Goal: Obtain resource: Obtain resource

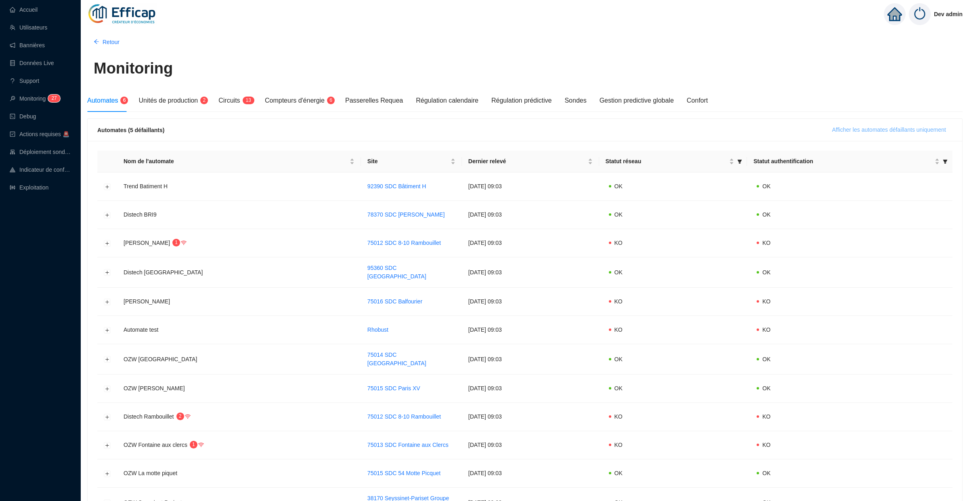
click at [843, 130] on span "Afficher les automates défaillants uniquement" at bounding box center [889, 130] width 114 height 8
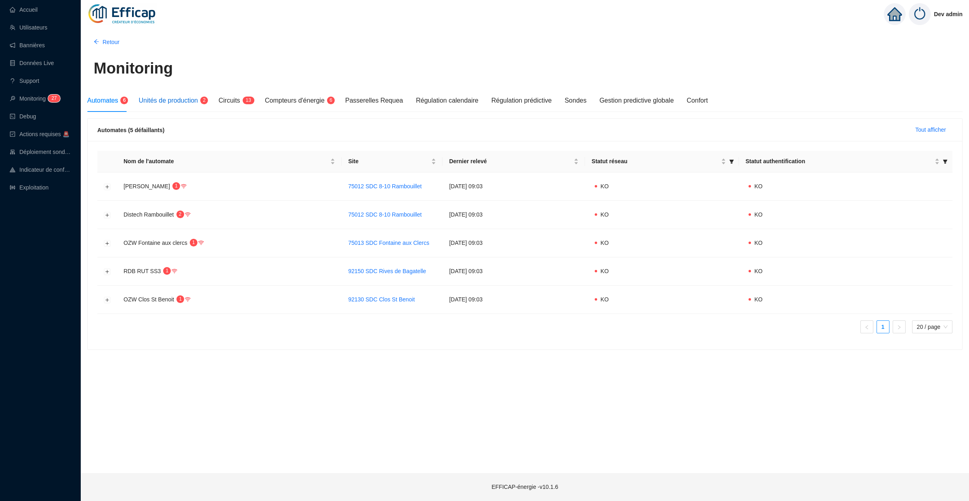
click at [172, 102] on span "Unités de production" at bounding box center [167, 100] width 59 height 7
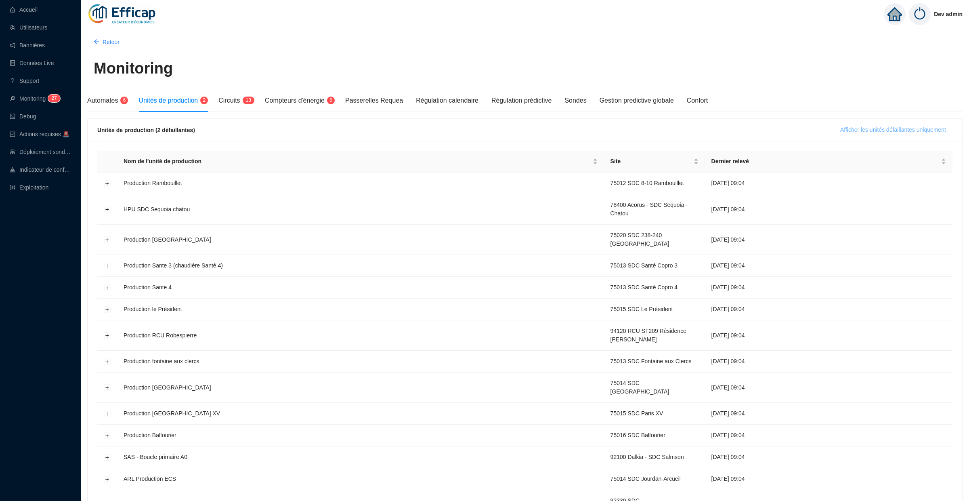
click at [856, 130] on span "Afficher les unités défaillantes uniquement" at bounding box center [893, 130] width 106 height 8
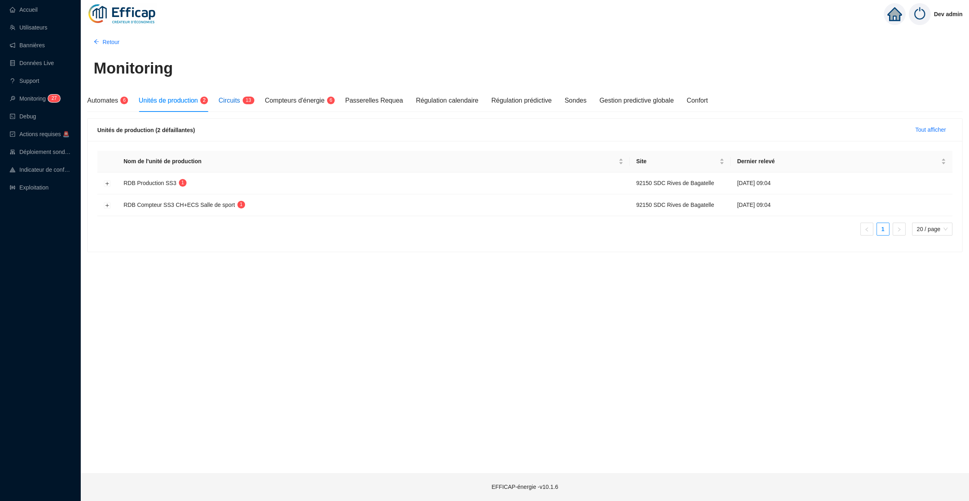
click at [238, 100] on span "Circuits" at bounding box center [228, 100] width 21 height 7
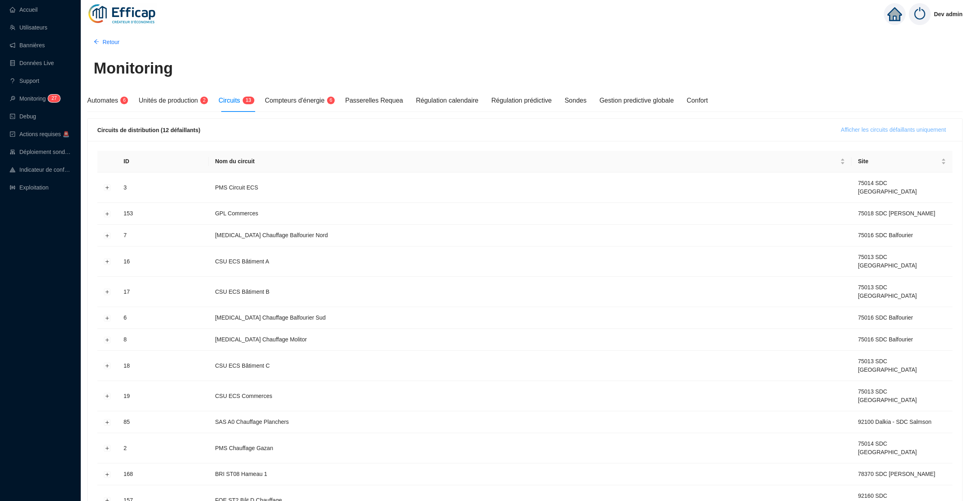
click at [859, 129] on span "Afficher les circuits défaillants uniquement" at bounding box center [893, 130] width 105 height 8
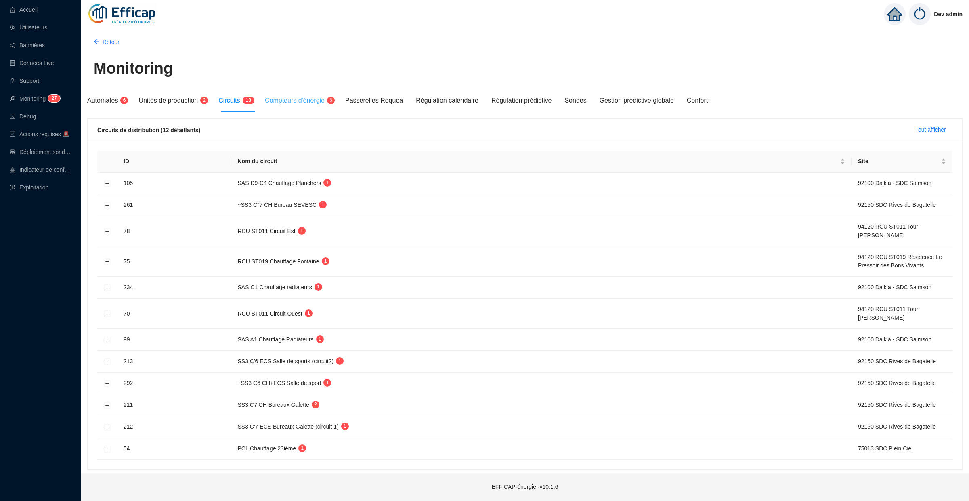
click at [280, 105] on div "Compteurs d'énergie 6" at bounding box center [298, 100] width 67 height 23
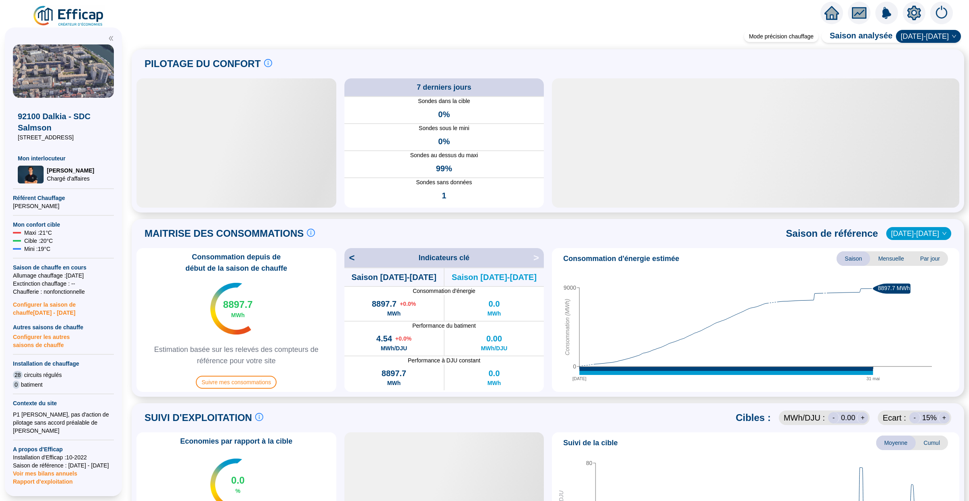
click at [826, 9] on icon "home" at bounding box center [831, 13] width 15 height 15
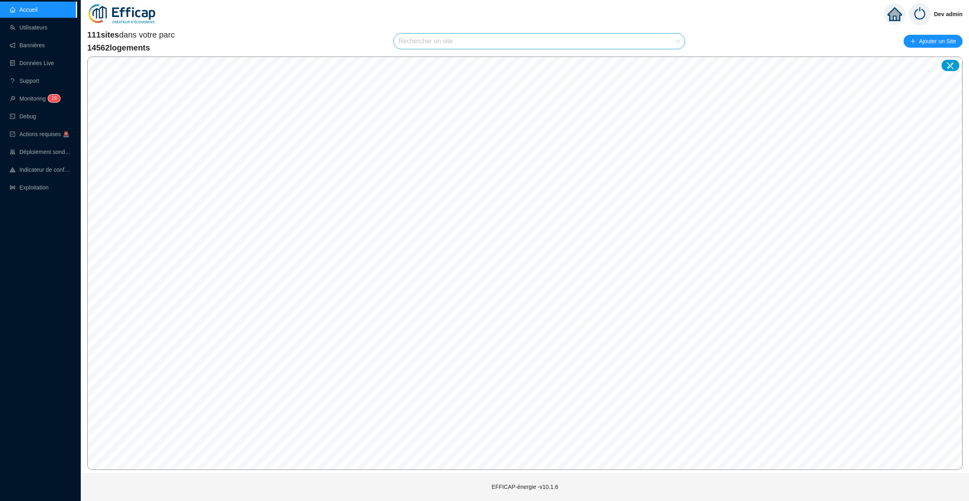
click at [428, 48] on span at bounding box center [538, 41] width 281 height 15
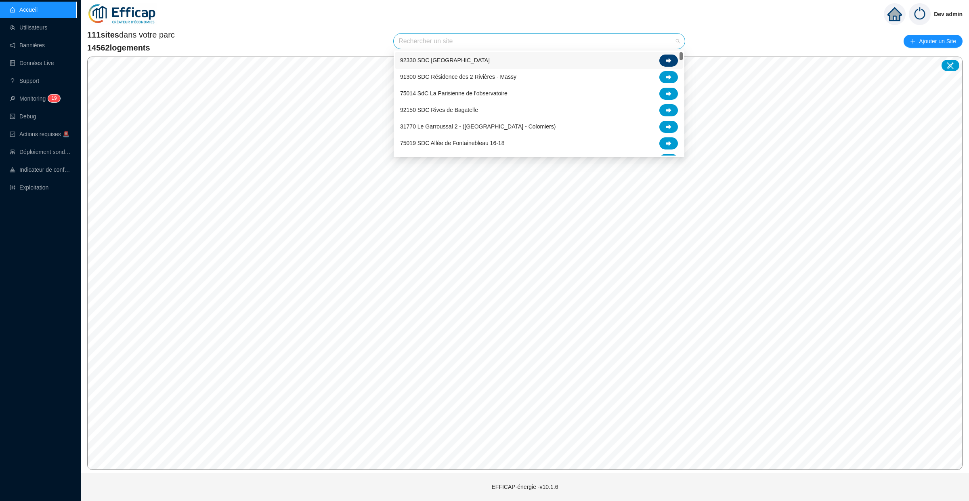
click at [669, 58] on icon at bounding box center [669, 60] width 6 height 5
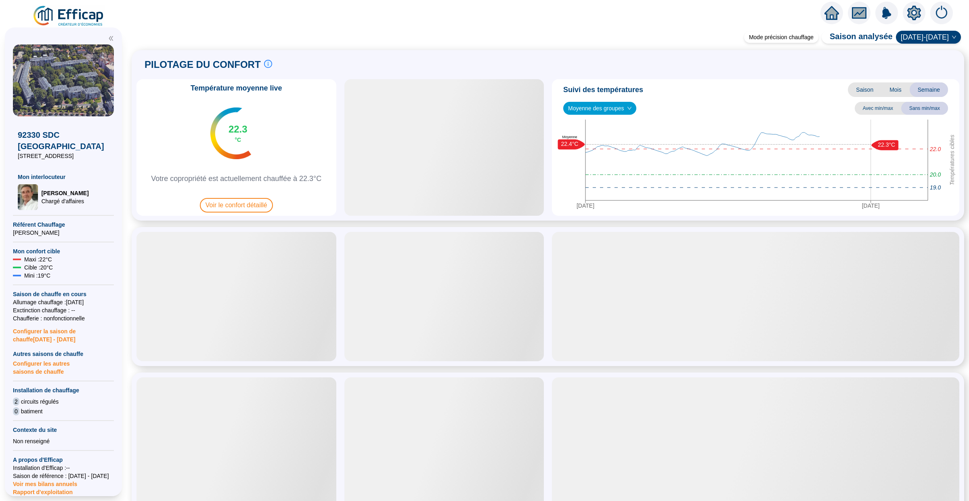
scroll to position [101, 0]
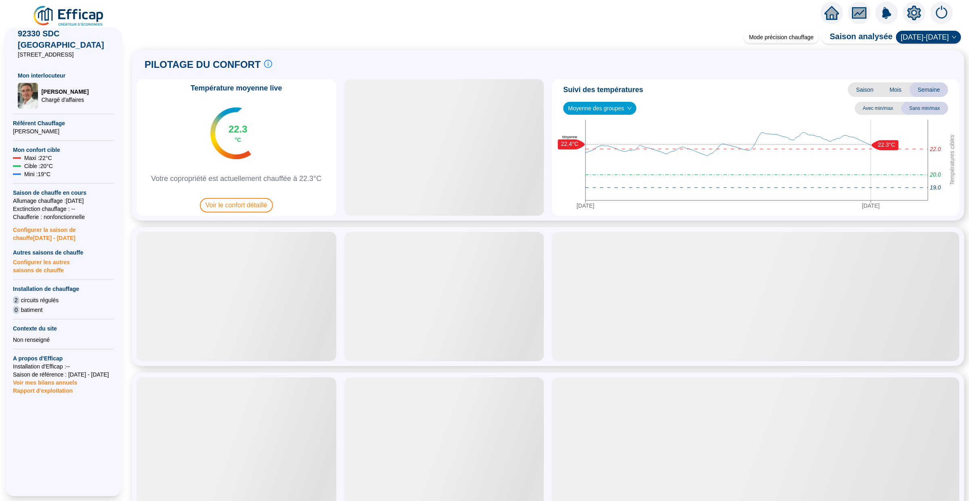
click at [63, 391] on span "Rapport d'exploitation" at bounding box center [63, 390] width 101 height 8
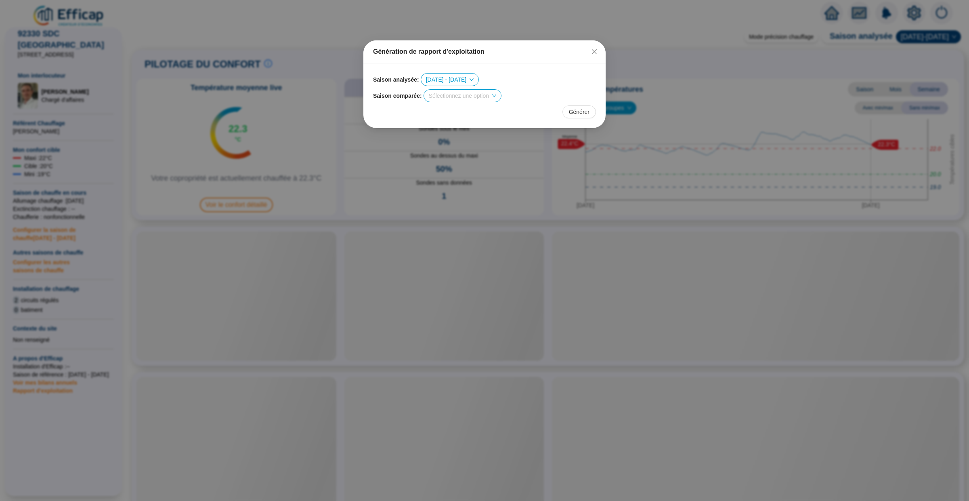
click at [489, 95] on input "search" at bounding box center [459, 96] width 60 height 12
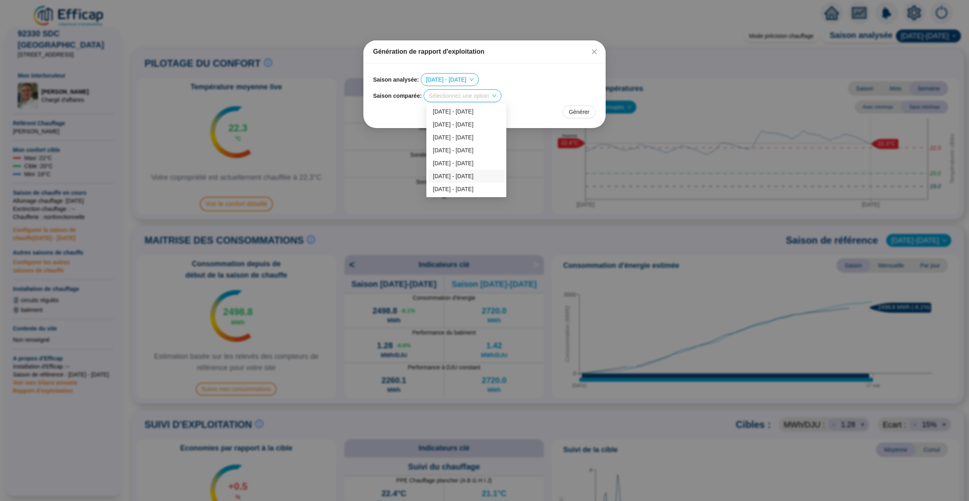
click at [464, 175] on div "2023 - 2024" at bounding box center [466, 176] width 67 height 8
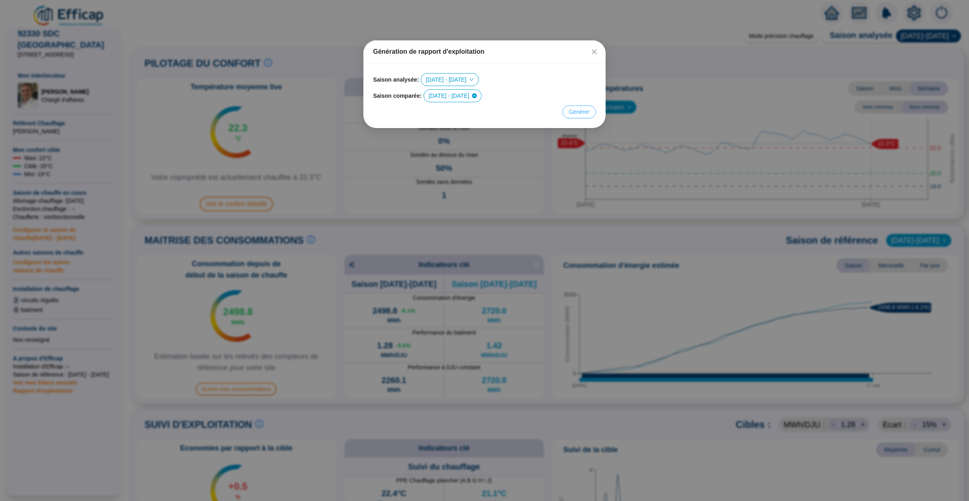
click at [576, 113] on span "Générer" at bounding box center [579, 112] width 21 height 8
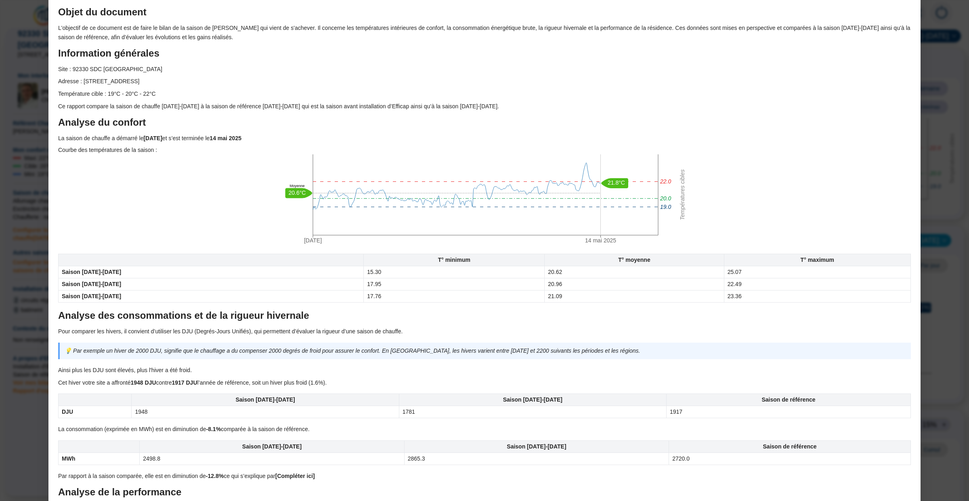
scroll to position [78, 0]
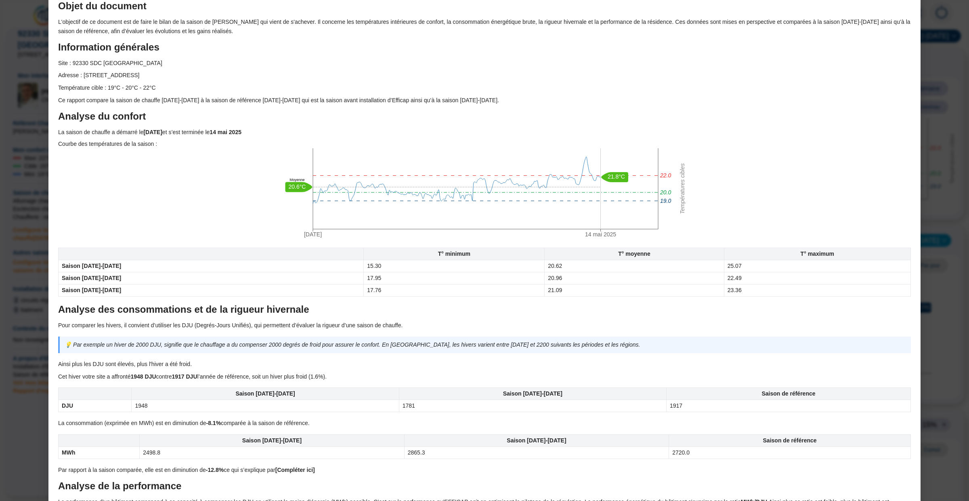
drag, startPoint x: 546, startPoint y: 266, endPoint x: 536, endPoint y: 266, distance: 10.5
click at [545, 266] on td "20.62" at bounding box center [634, 266] width 179 height 12
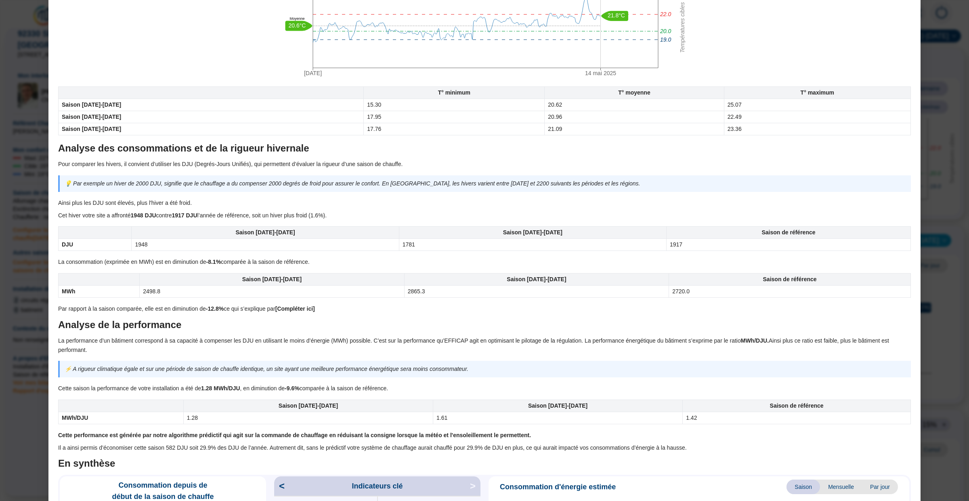
scroll to position [243, 0]
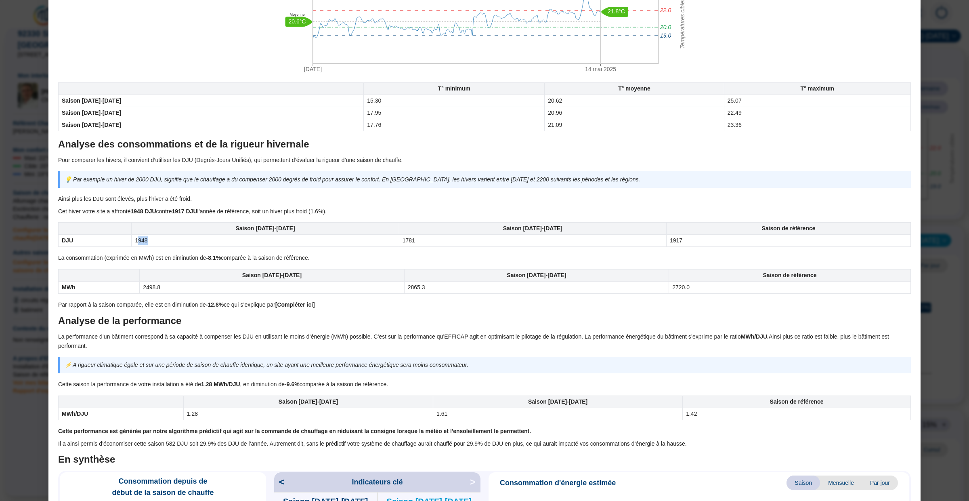
drag, startPoint x: 148, startPoint y: 241, endPoint x: 140, endPoint y: 241, distance: 7.7
click at [140, 241] on td "1948" at bounding box center [265, 241] width 267 height 12
drag, startPoint x: 398, startPoint y: 239, endPoint x: 393, endPoint y: 239, distance: 4.8
click at [399, 239] on td "1781" at bounding box center [532, 241] width 267 height 12
click at [405, 239] on td "1781" at bounding box center [532, 241] width 267 height 12
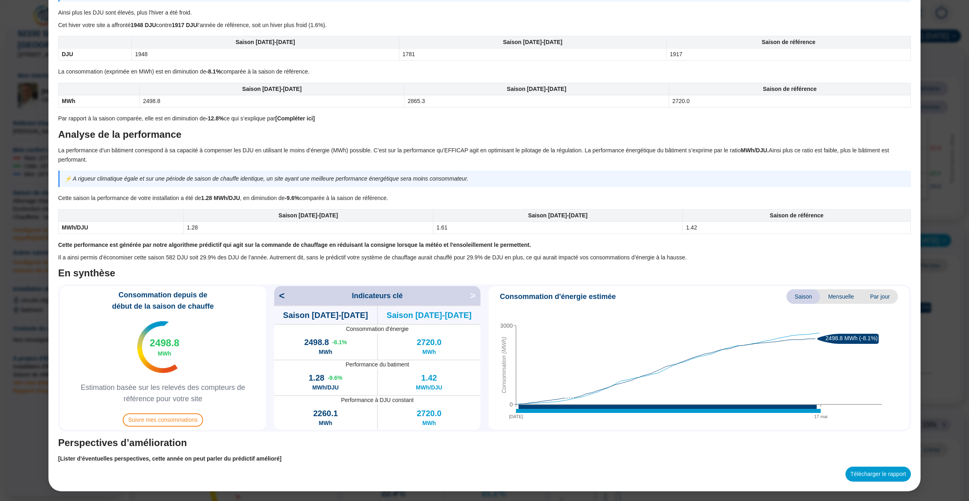
scroll to position [425, 0]
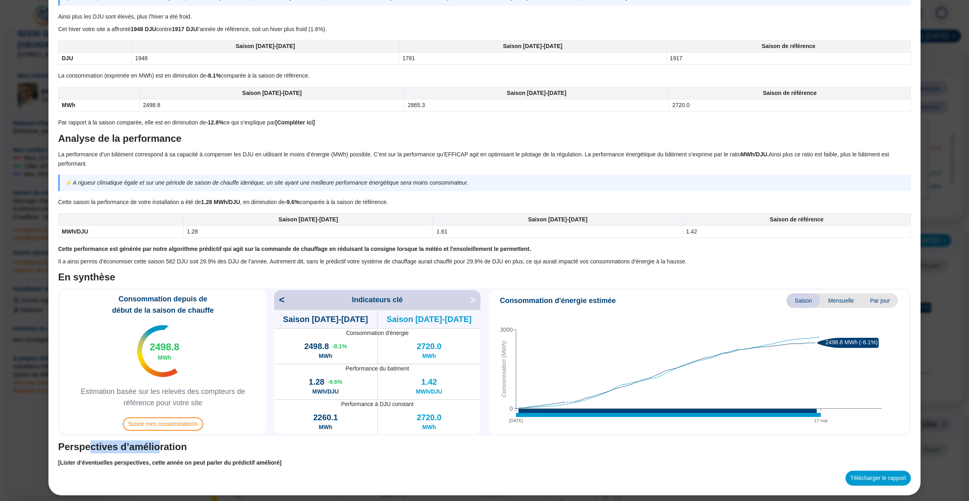
drag, startPoint x: 88, startPoint y: 448, endPoint x: 158, endPoint y: 448, distance: 69.8
click at [158, 448] on h2 "Perspectives d’amélioration" at bounding box center [484, 446] width 853 height 13
click at [238, 479] on div "Télécharger le rapport" at bounding box center [484, 477] width 853 height 15
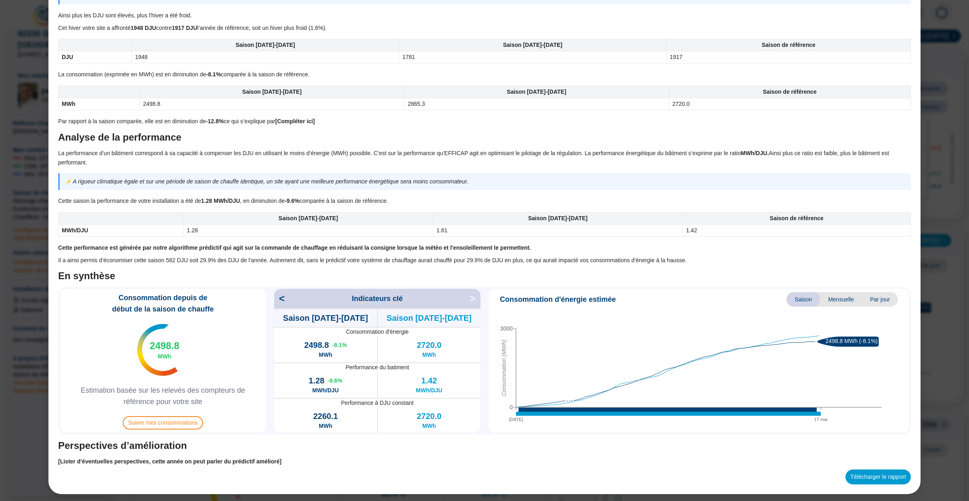
scroll to position [430, 0]
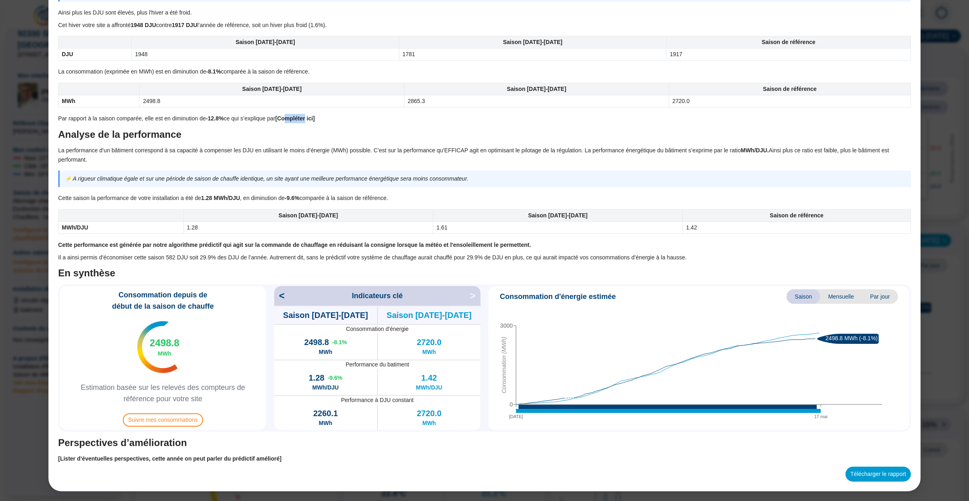
drag, startPoint x: 300, startPoint y: 118, endPoint x: 321, endPoint y: 118, distance: 20.6
click at [315, 118] on strong "[Compléter ici]" at bounding box center [295, 118] width 40 height 6
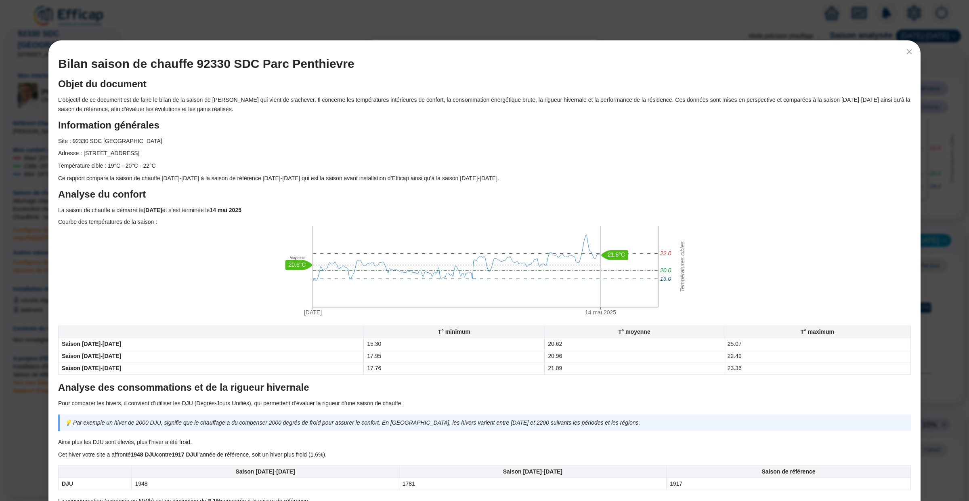
scroll to position [101, 0]
click at [309, 4] on div "Bilan saison de chauffe 92330 SDC Parc Penthievre Objet du document L'objectif …" at bounding box center [484, 250] width 969 height 501
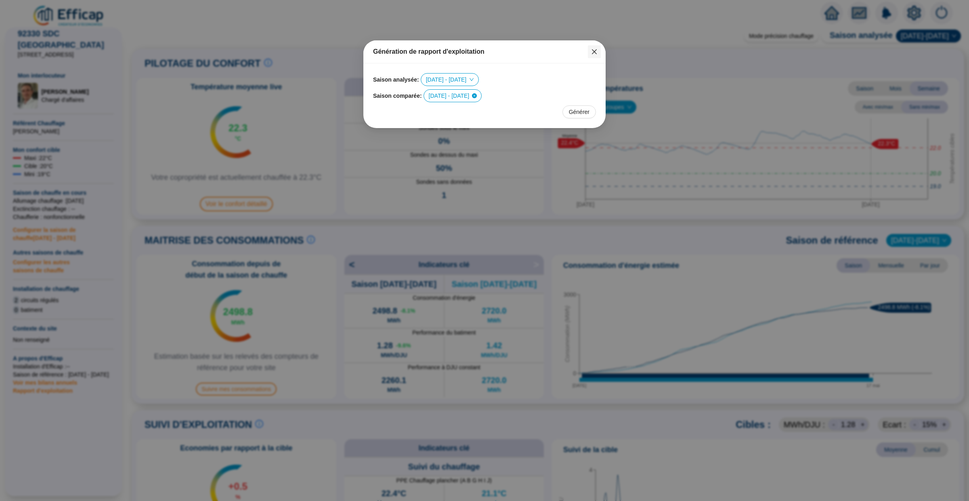
click at [597, 50] on icon "close" at bounding box center [594, 51] width 6 height 6
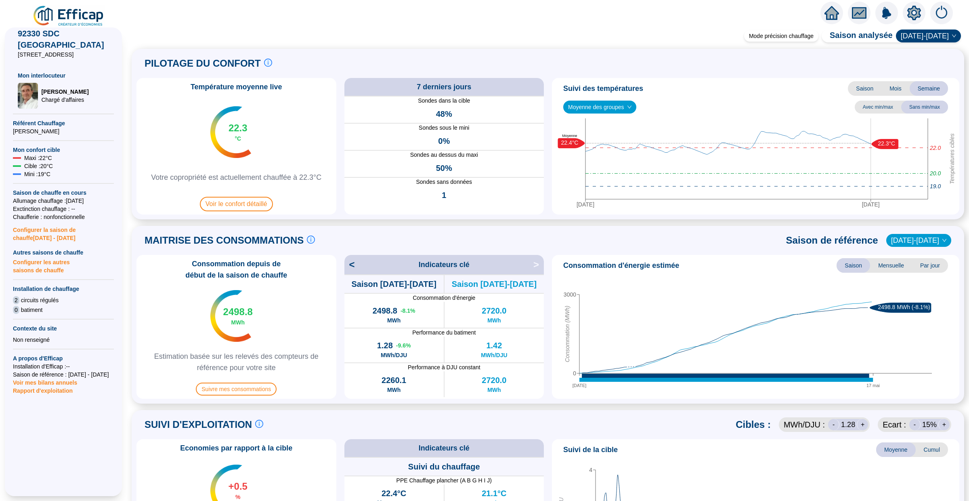
click at [849, 89] on span "Saison" at bounding box center [865, 88] width 34 height 15
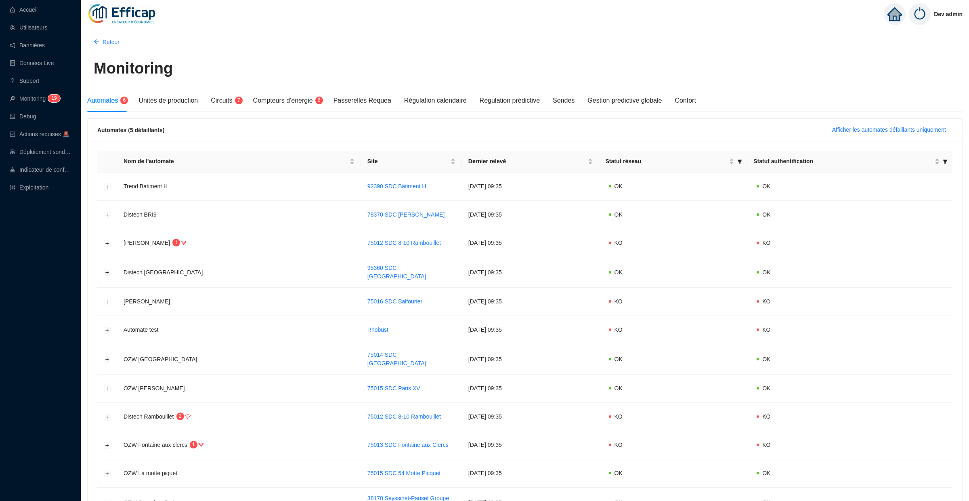
click at [247, 103] on div "Automates 6 Unités de production Circuits 7 Compteurs d'énergie 6 Passerelles R…" at bounding box center [391, 100] width 609 height 23
click at [214, 105] on div "Circuits 7" at bounding box center [225, 101] width 29 height 10
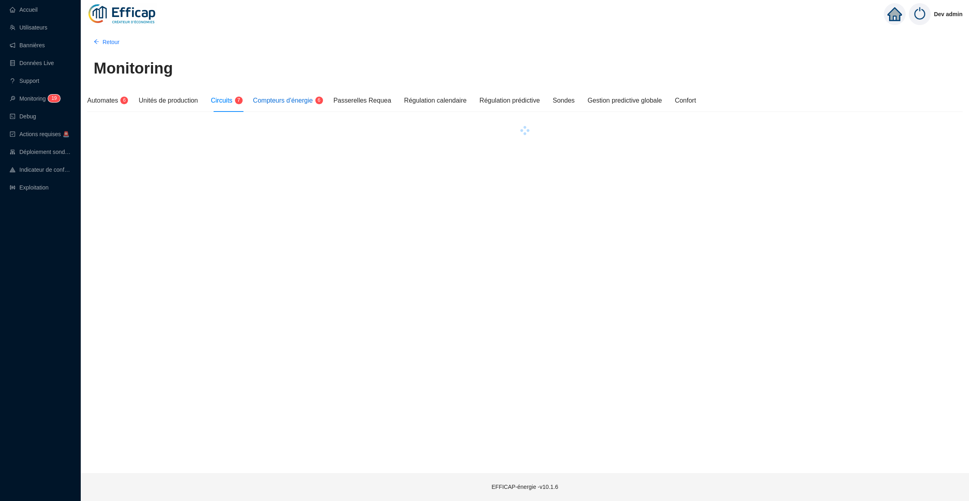
click at [280, 104] on span "Compteurs d'énergie" at bounding box center [283, 100] width 60 height 7
click at [113, 104] on span "Automates" at bounding box center [102, 100] width 31 height 7
